Goal: Download file/media

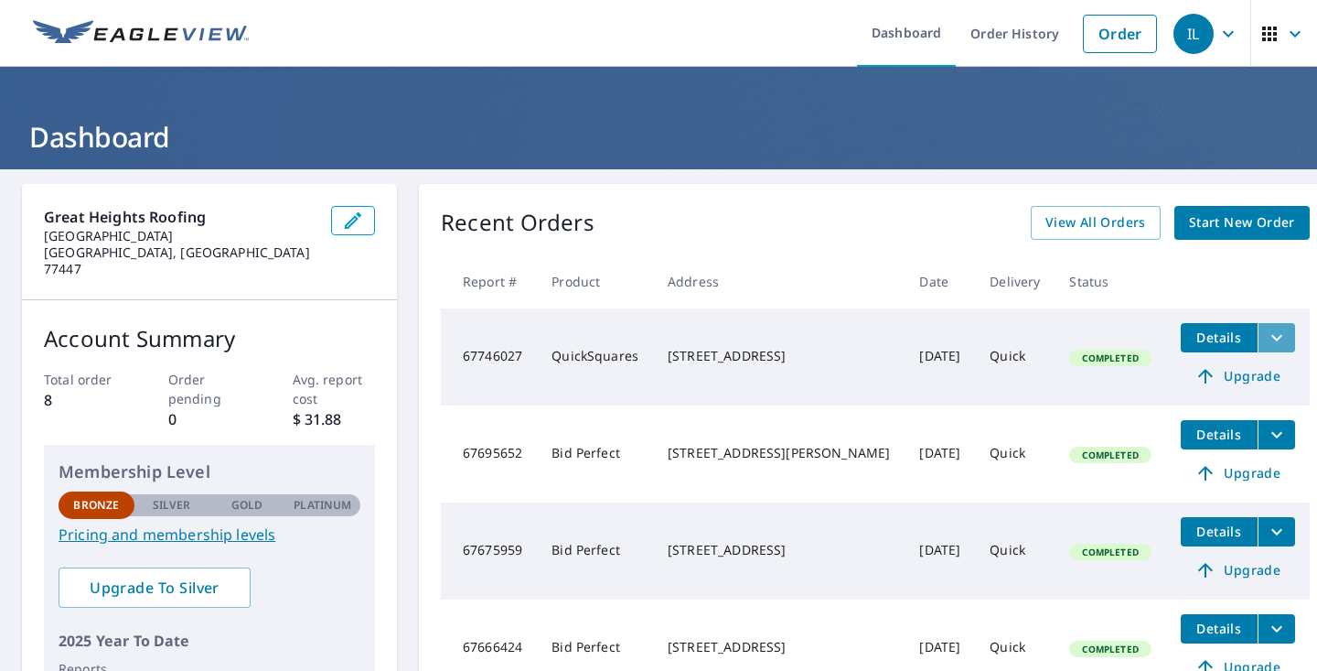
click at [1266, 343] on icon "filesDropdownBtn-67746027" at bounding box center [1277, 338] width 22 height 22
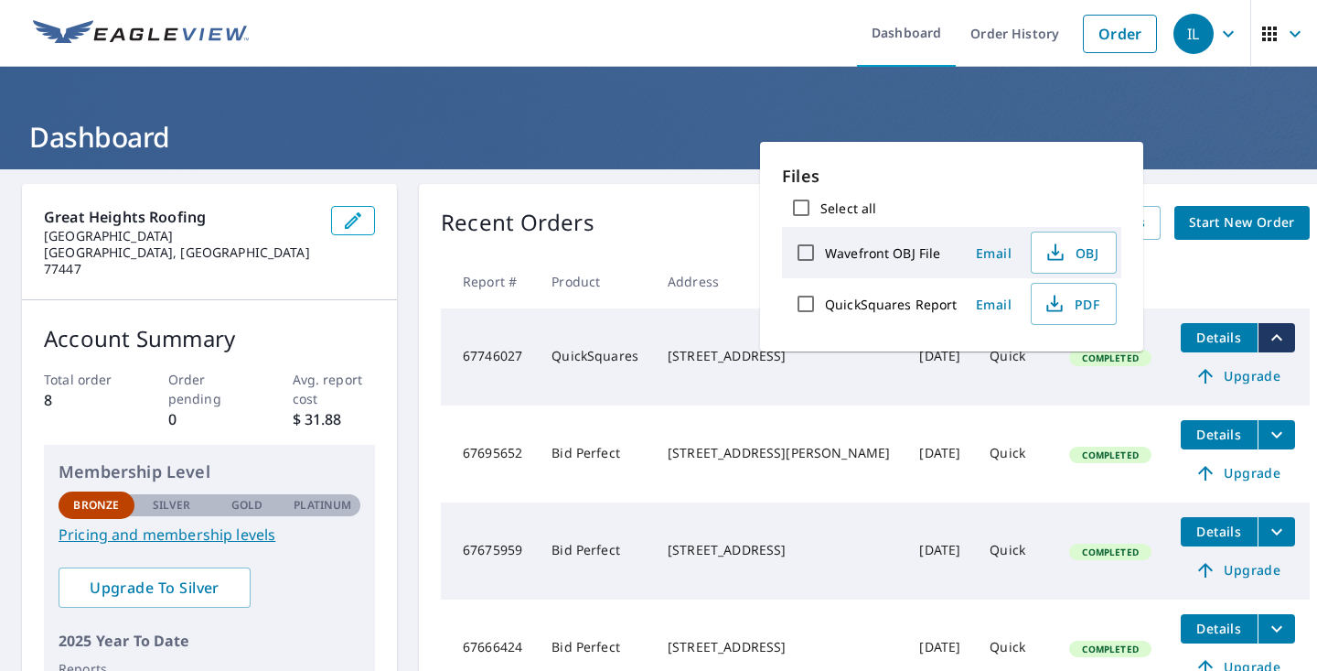
click at [671, 341] on td "[STREET_ADDRESS]" at bounding box center [779, 356] width 252 height 97
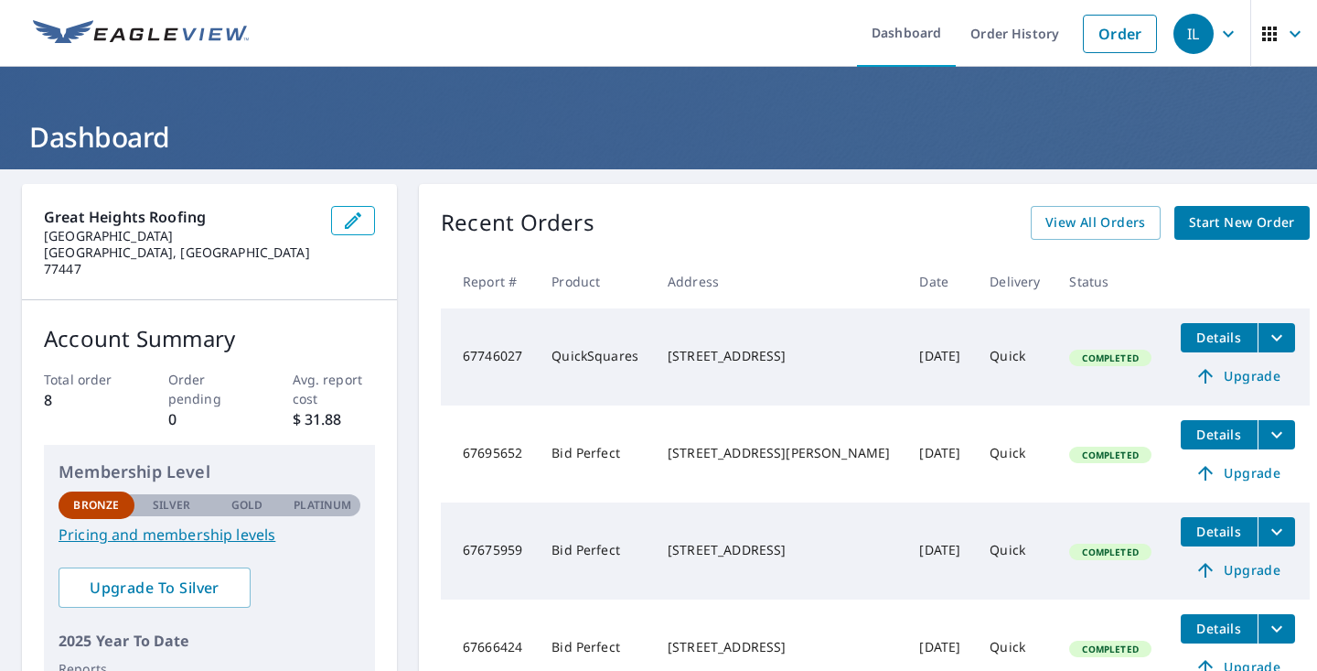
scroll to position [87, 0]
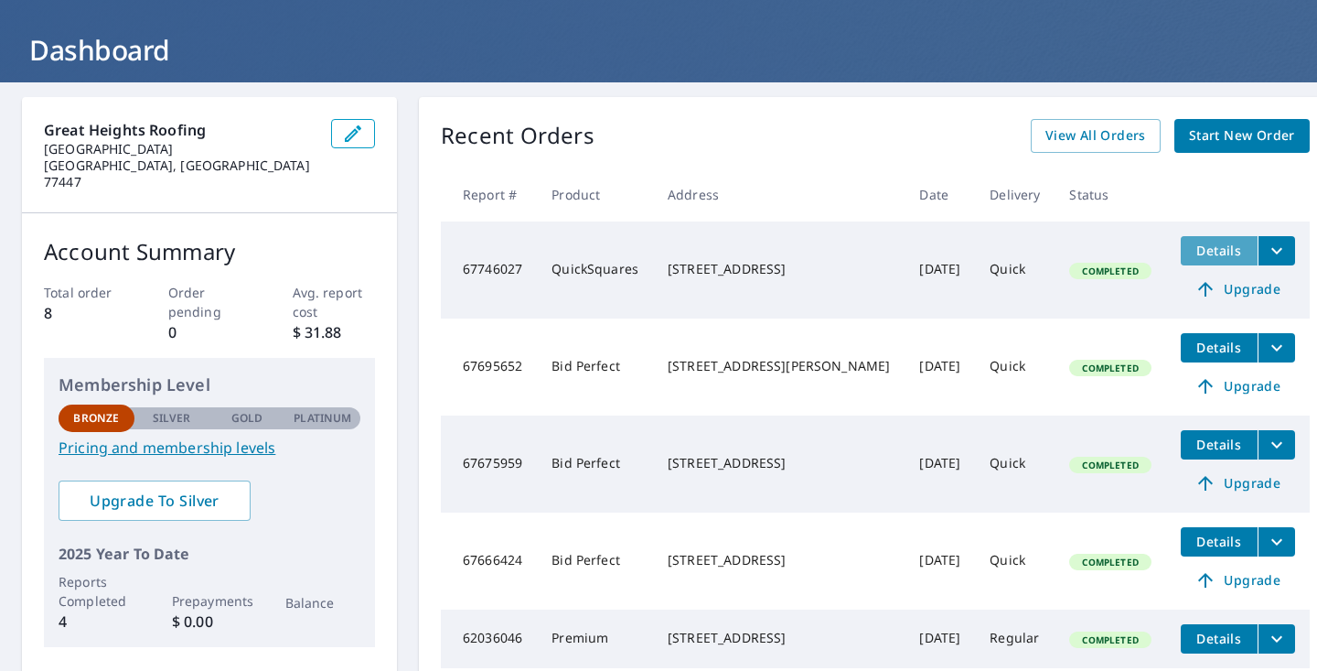
click at [1192, 252] on span "Details" at bounding box center [1219, 250] width 55 height 17
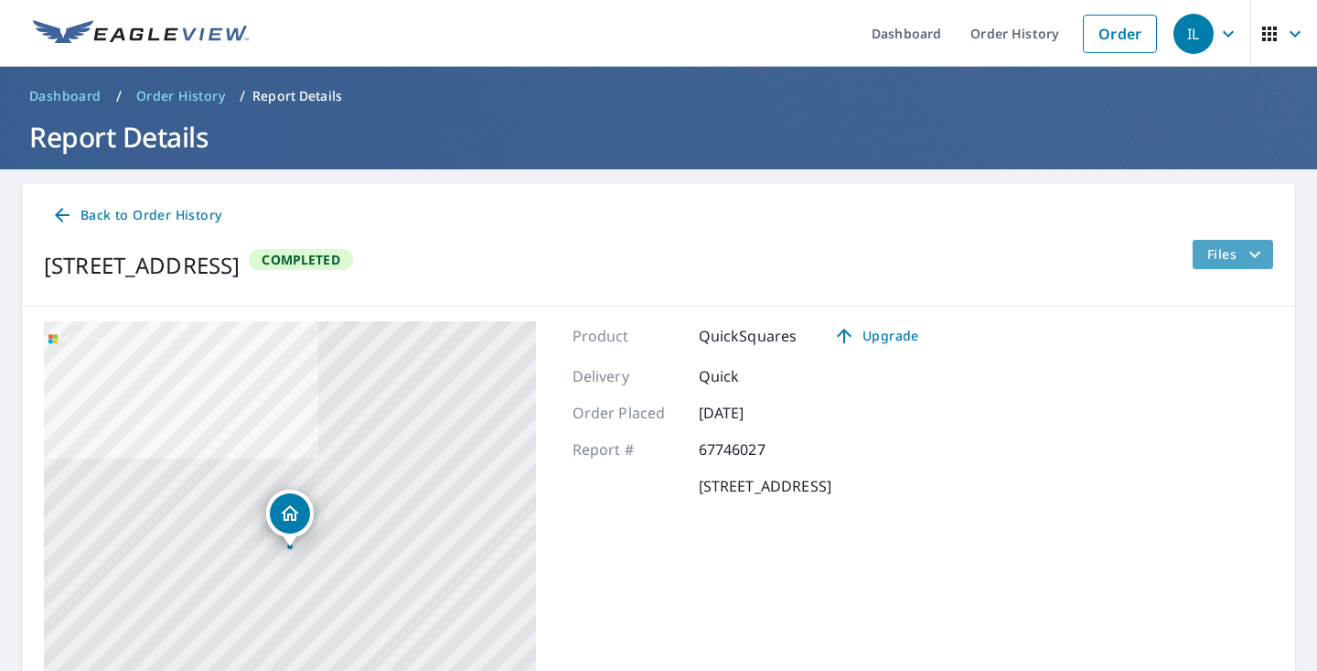
click at [1230, 244] on span "Files" at bounding box center [1237, 254] width 59 height 22
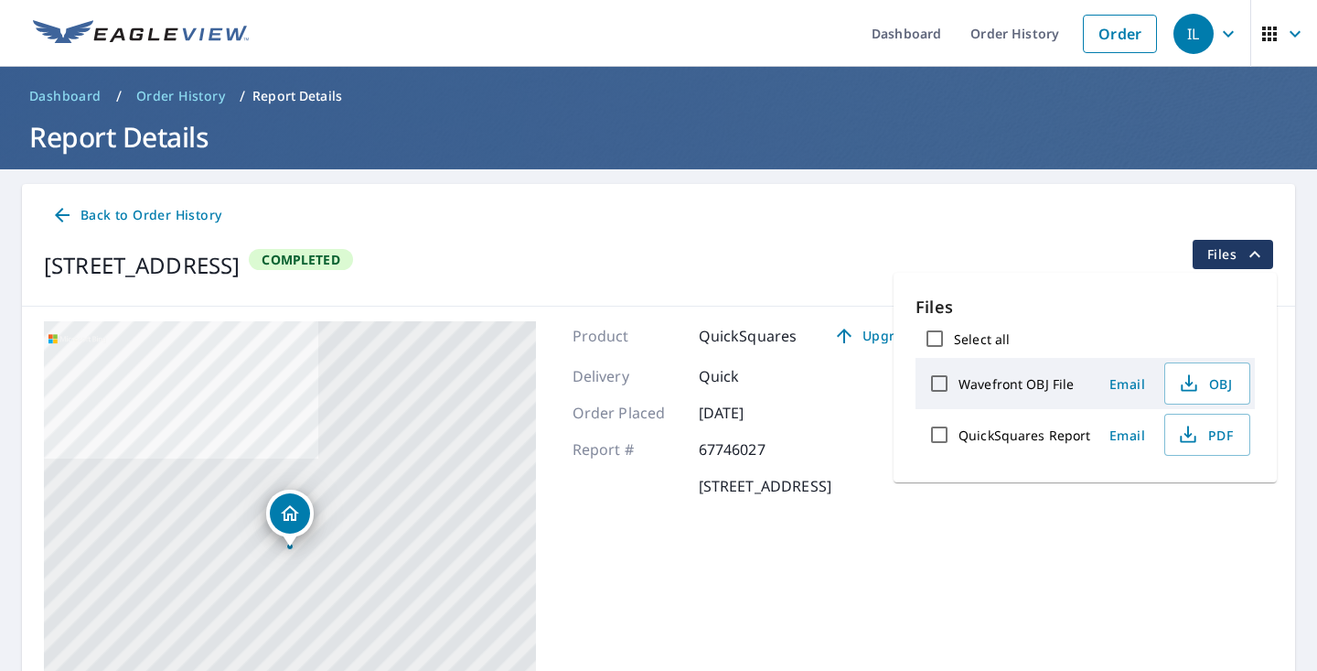
click at [979, 335] on label "Select all" at bounding box center [982, 338] width 56 height 17
click at [954, 335] on input "Select all" at bounding box center [935, 338] width 38 height 38
checkbox input "true"
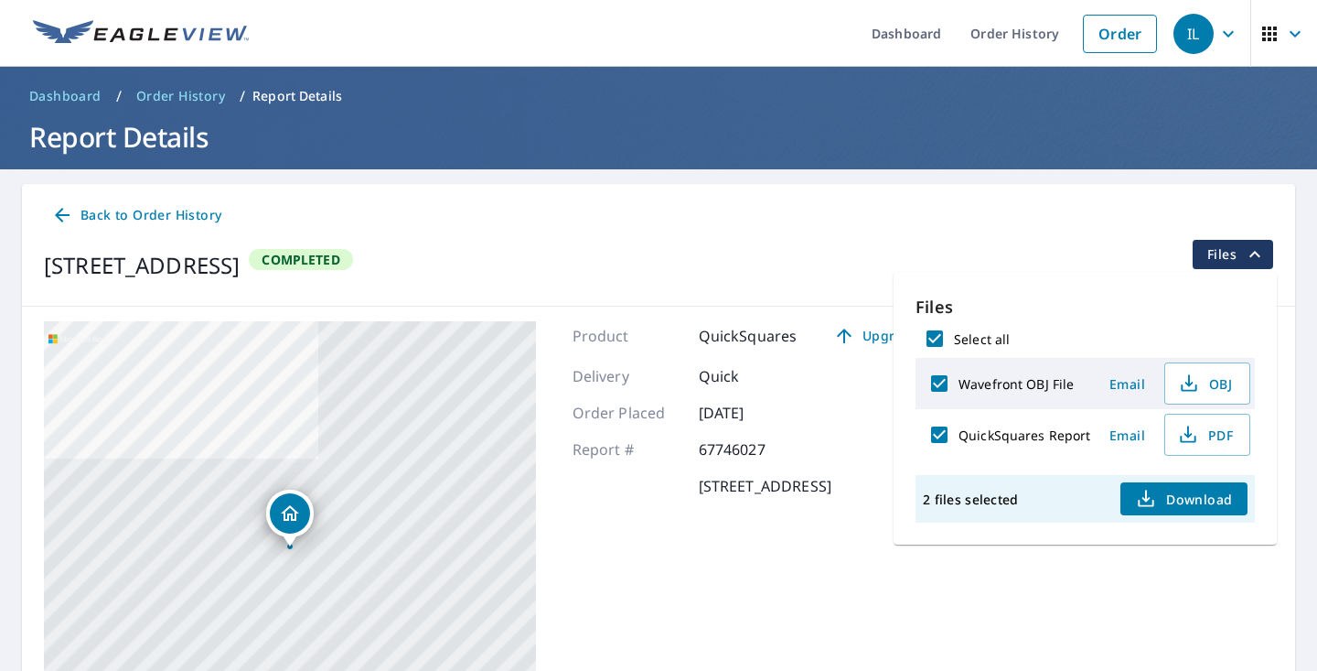
click at [1203, 494] on span "Download" at bounding box center [1183, 499] width 97 height 22
